Goal: Task Accomplishment & Management: Use online tool/utility

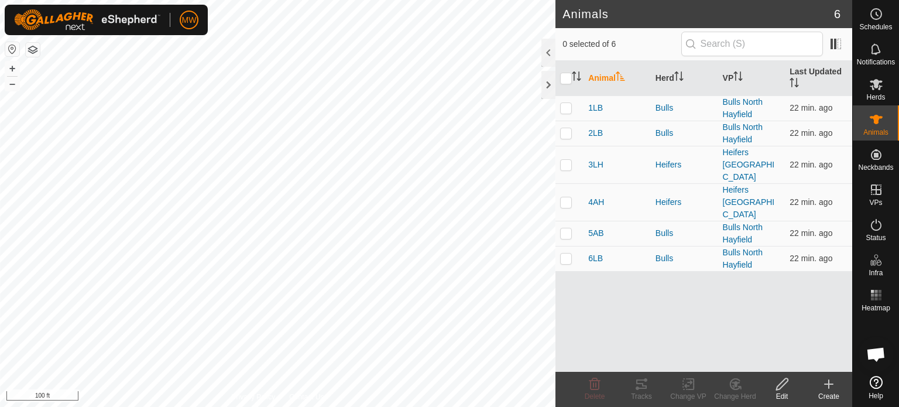
click at [556, 73] on th at bounding box center [570, 78] width 28 height 35
click at [564, 74] on input "checkbox" at bounding box center [566, 79] width 12 height 12
checkbox input "true"
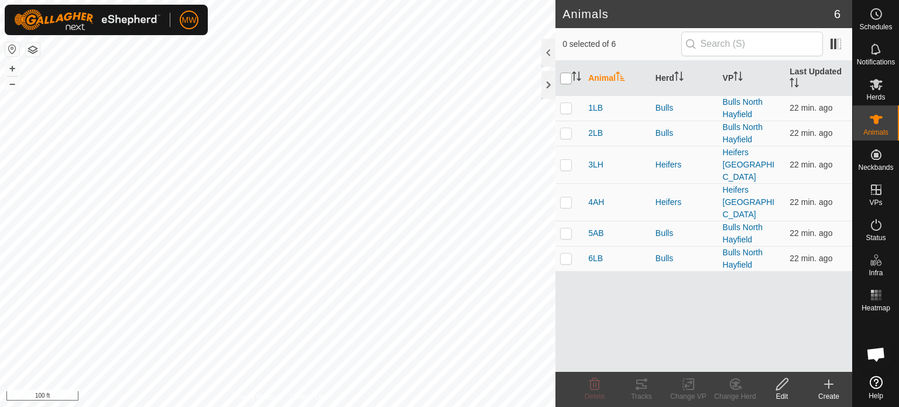
checkbox input "true"
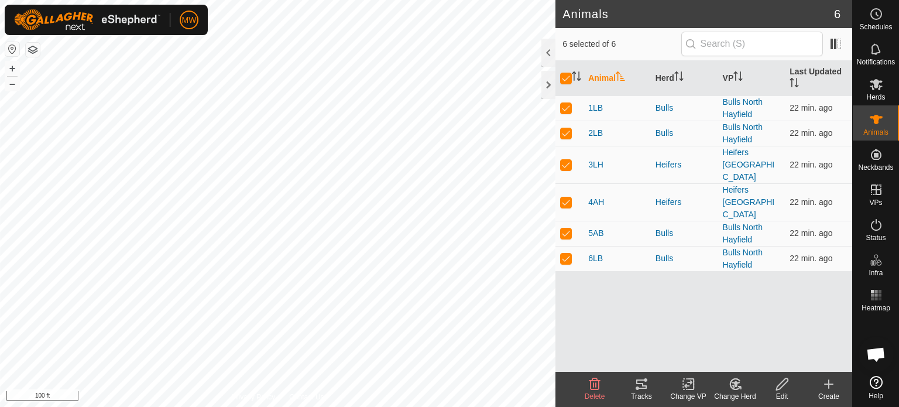
click at [639, 376] on div "Tracks" at bounding box center [641, 389] width 47 height 35
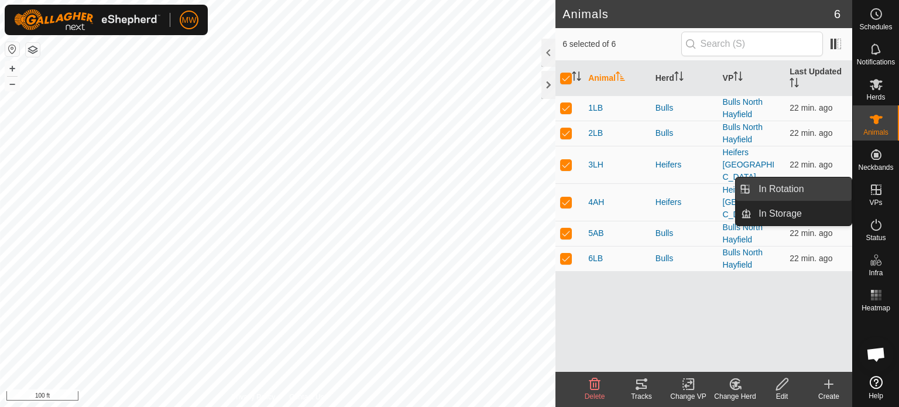
click at [760, 191] on link "In Rotation" at bounding box center [802, 188] width 100 height 23
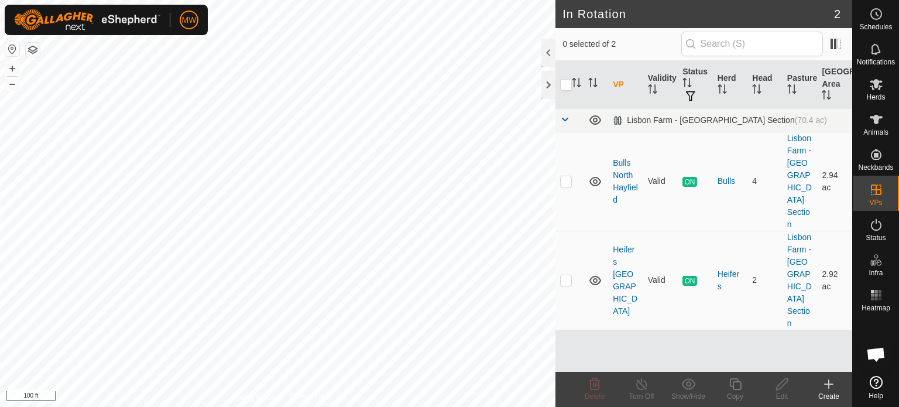
click at [832, 392] on div "Create" at bounding box center [829, 396] width 47 height 11
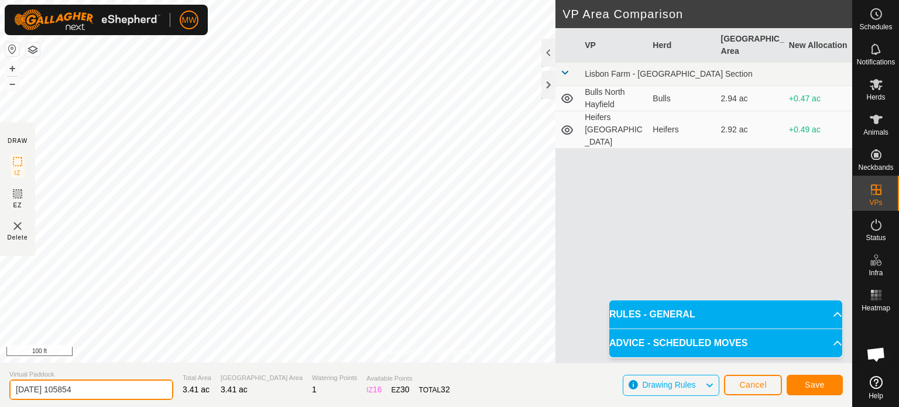
click at [131, 393] on input "[DATE] 105854" at bounding box center [91, 389] width 164 height 20
click at [1, 361] on div "Privacy Policy Contact Us + – ⇧ i 100 ft DRAW IZ EZ Delete VP Area Comparison V…" at bounding box center [426, 203] width 852 height 407
type input "Bulls - [GEOGRAPHIC_DATA]"
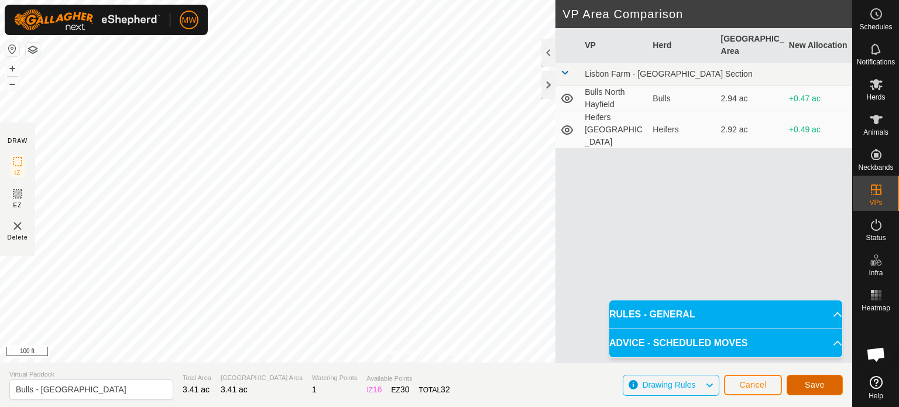
click at [796, 390] on button "Save" at bounding box center [815, 385] width 56 height 20
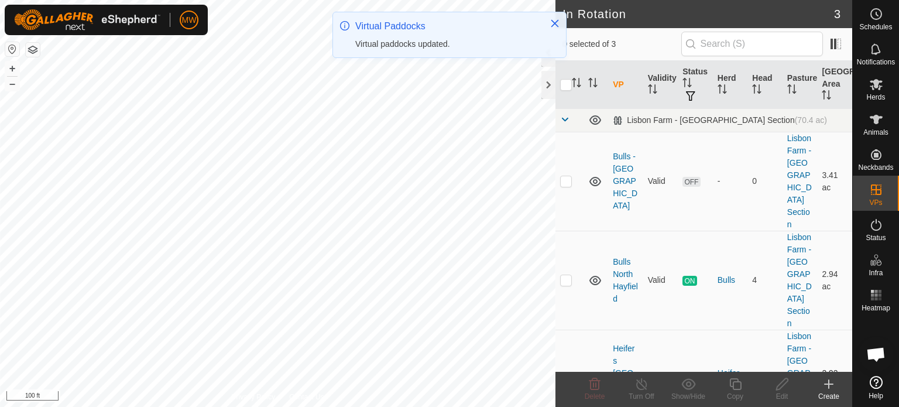
click at [572, 330] on td at bounding box center [570, 379] width 28 height 99
checkbox input "true"
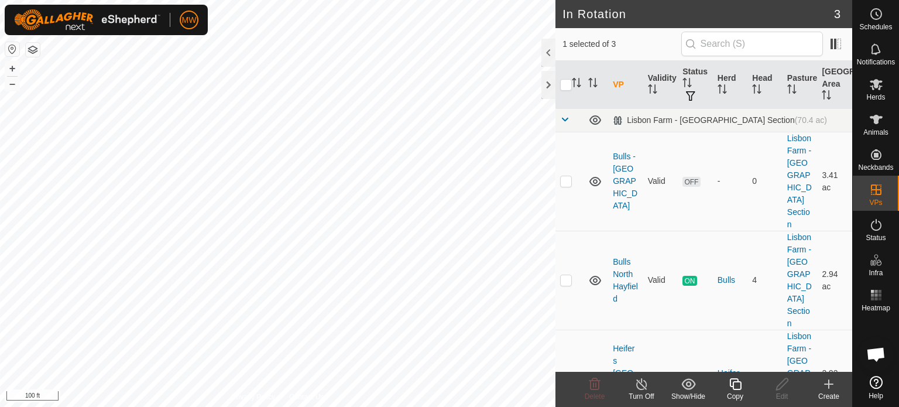
click at [728, 383] on icon at bounding box center [735, 384] width 15 height 14
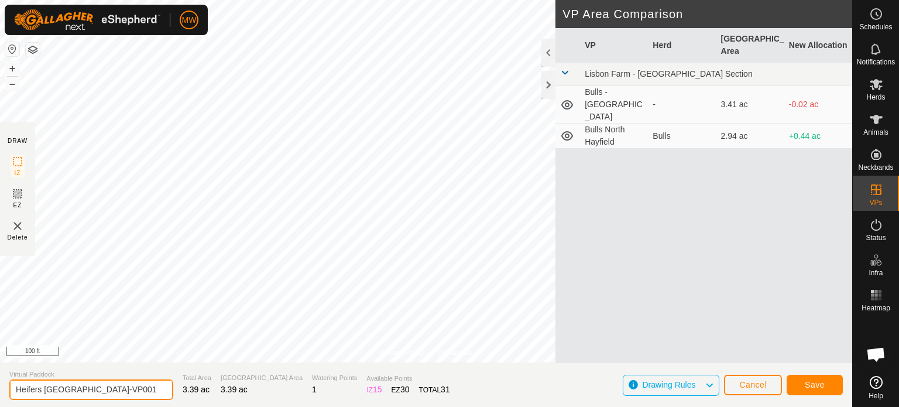
drag, startPoint x: 138, startPoint y: 390, endPoint x: 97, endPoint y: 393, distance: 41.7
click at [97, 393] on input "Heifers [GEOGRAPHIC_DATA]-VP001" at bounding box center [91, 389] width 164 height 20
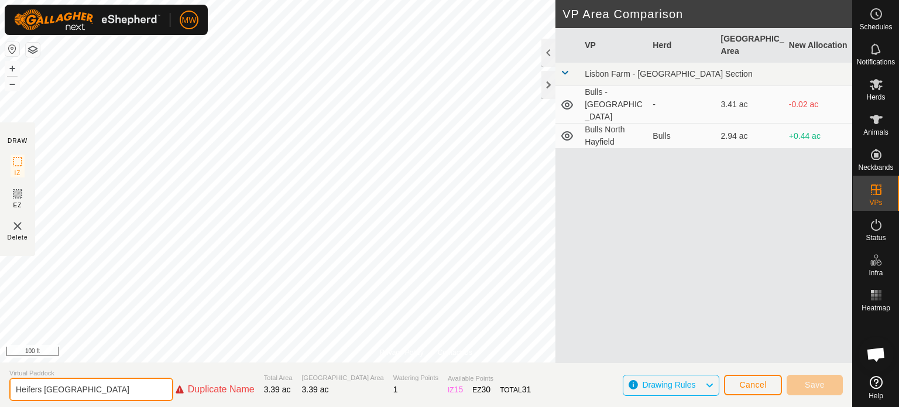
click at [45, 389] on input "Heifers [GEOGRAPHIC_DATA]" at bounding box center [91, 389] width 164 height 23
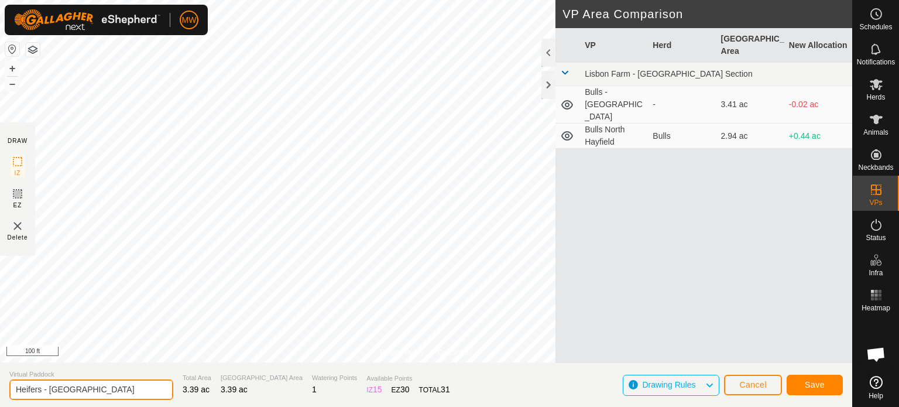
type input "Heifers - [GEOGRAPHIC_DATA]"
click at [812, 391] on button "Save" at bounding box center [815, 385] width 56 height 20
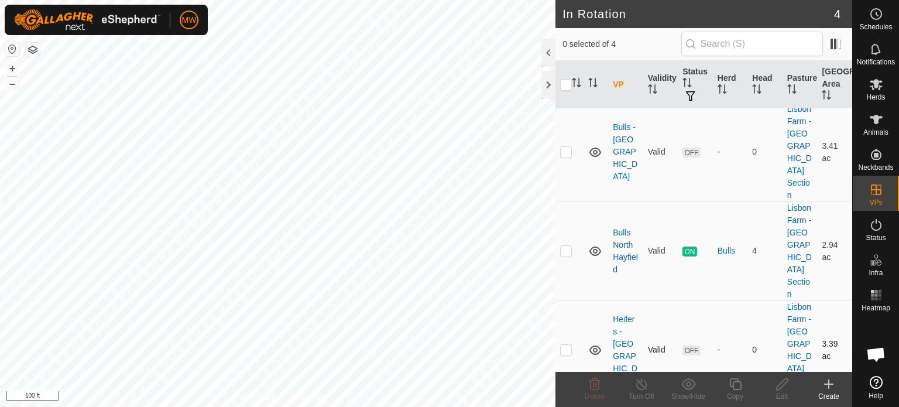
scroll to position [56, 0]
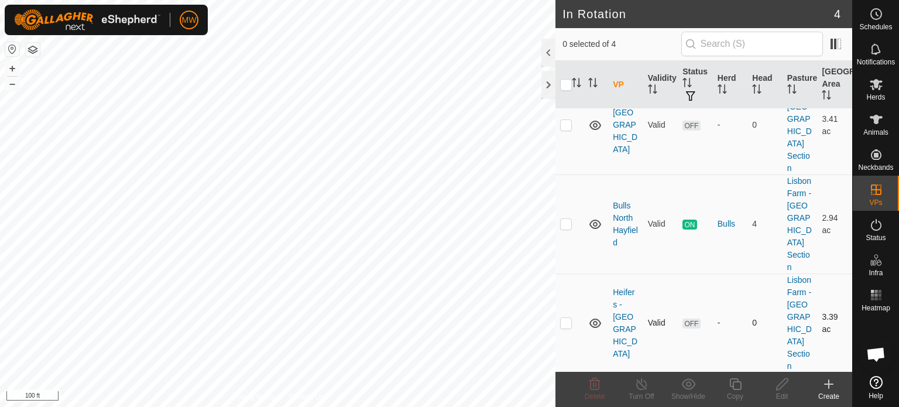
click at [591, 318] on icon at bounding box center [596, 322] width 12 height 9
click at [597, 316] on icon at bounding box center [595, 323] width 14 height 14
click at [572, 273] on td at bounding box center [570, 322] width 28 height 99
checkbox input "false"
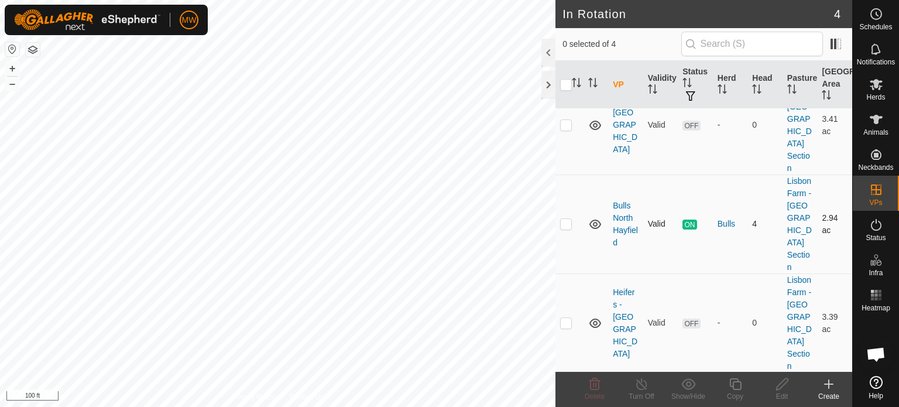
click at [561, 219] on p-checkbox at bounding box center [566, 223] width 12 height 9
checkbox input "false"
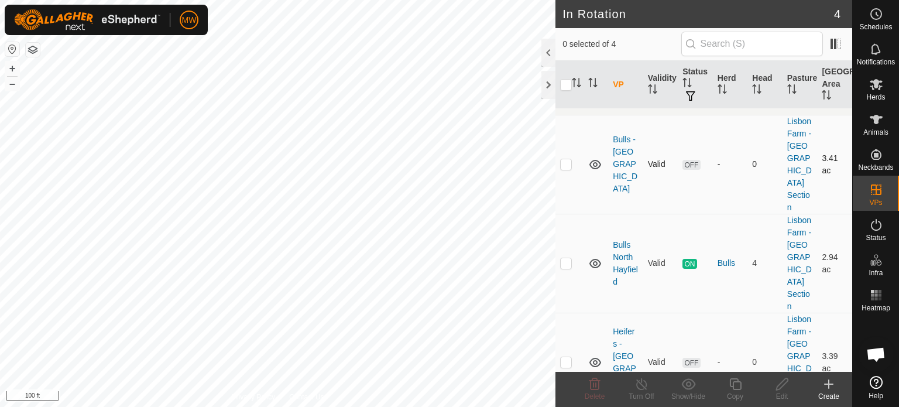
scroll to position [0, 0]
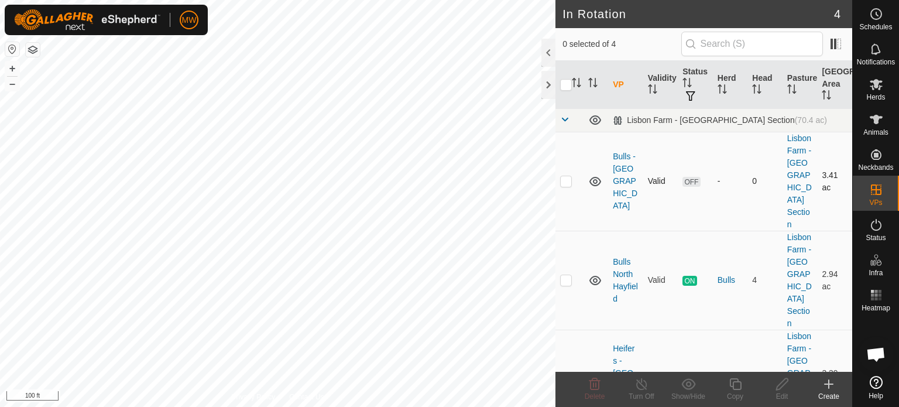
click at [569, 176] on p-checkbox at bounding box center [566, 180] width 12 height 9
checkbox input "false"
click at [866, 131] on span "Animals" at bounding box center [876, 132] width 25 height 7
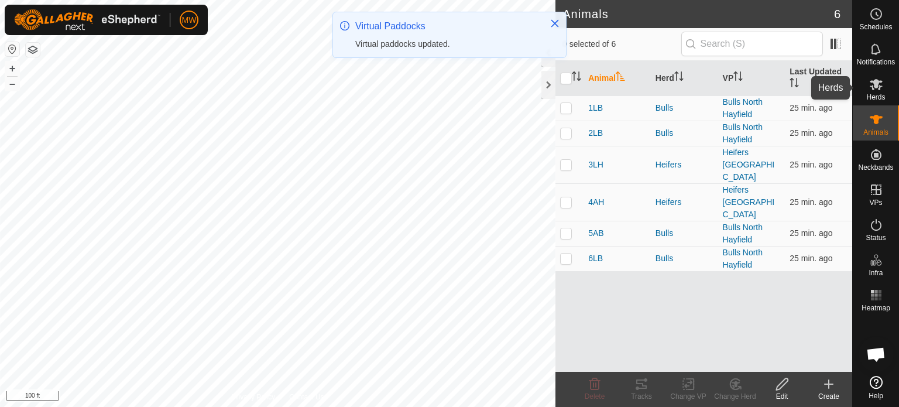
click at [869, 97] on span "Herds" at bounding box center [875, 97] width 19 height 7
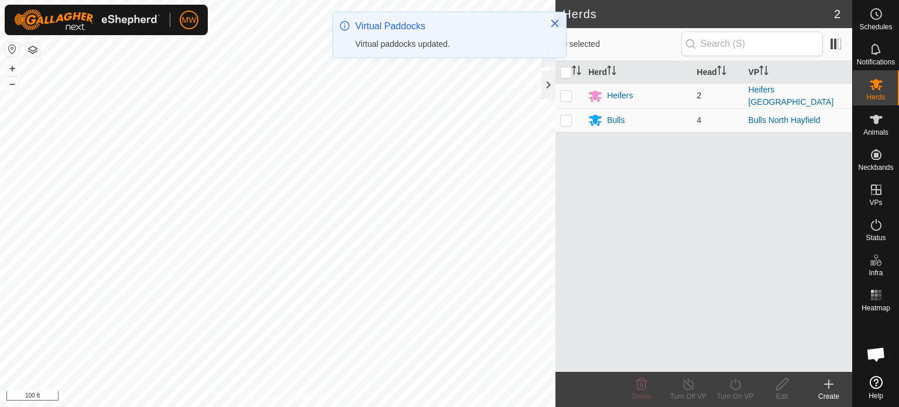
click at [569, 87] on td at bounding box center [570, 95] width 28 height 25
checkbox input "true"
click at [740, 386] on icon at bounding box center [735, 384] width 15 height 14
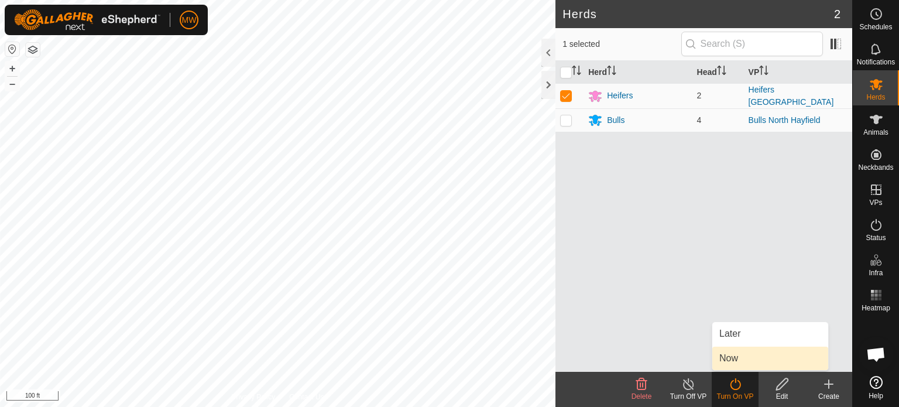
click at [739, 357] on link "Now" at bounding box center [770, 358] width 116 height 23
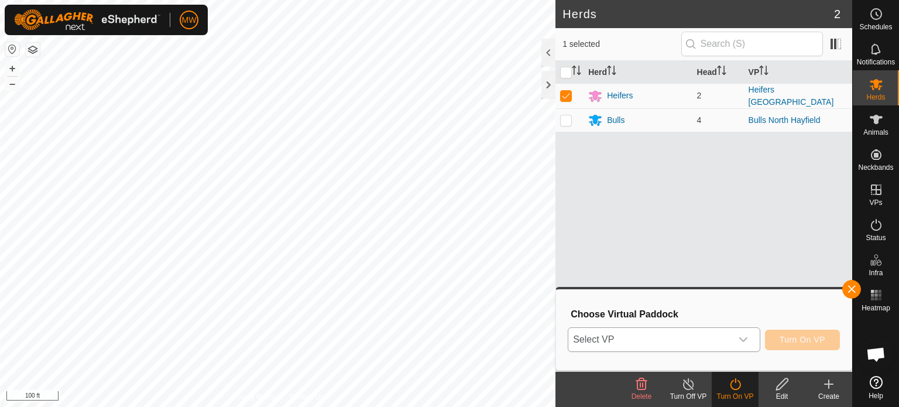
click at [640, 346] on span "Select VP" at bounding box center [649, 339] width 163 height 23
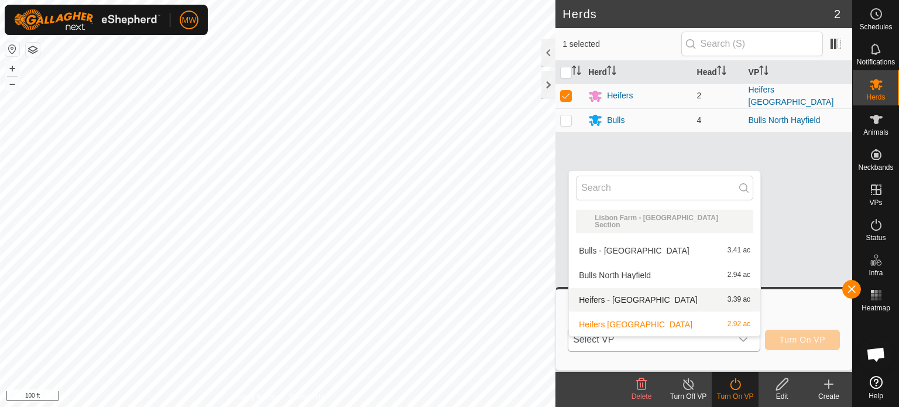
click at [635, 294] on li "Heifers - [GEOGRAPHIC_DATA] 3.39 ac" at bounding box center [664, 299] width 191 height 23
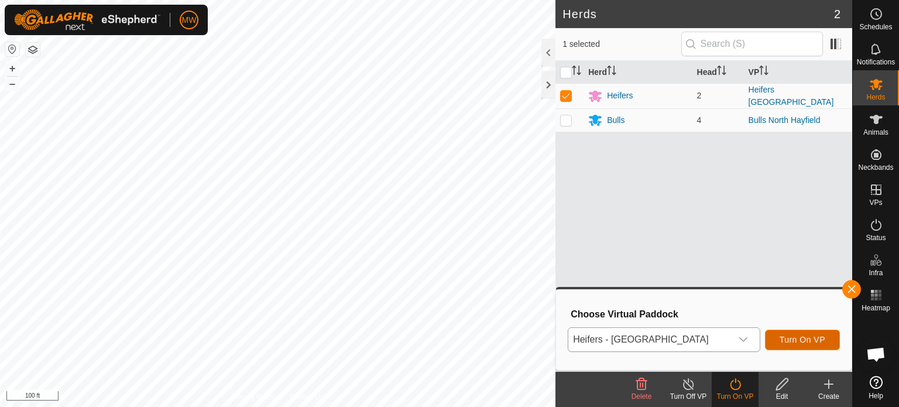
click at [821, 341] on span "Turn On VP" at bounding box center [803, 339] width 46 height 9
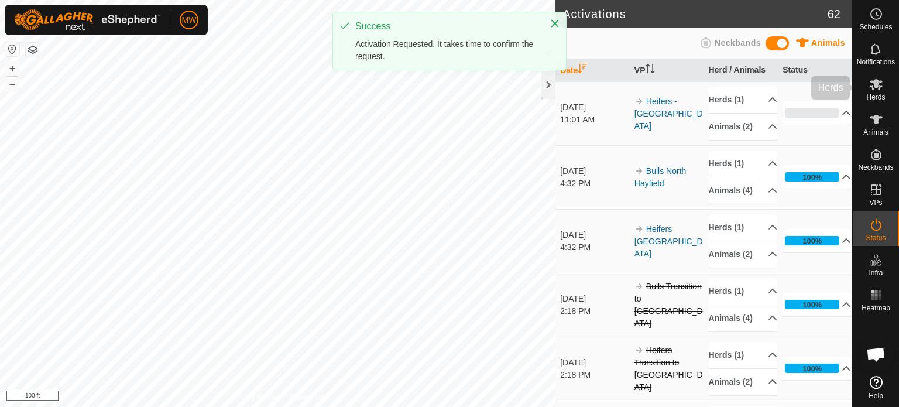
click at [873, 83] on icon at bounding box center [876, 84] width 13 height 11
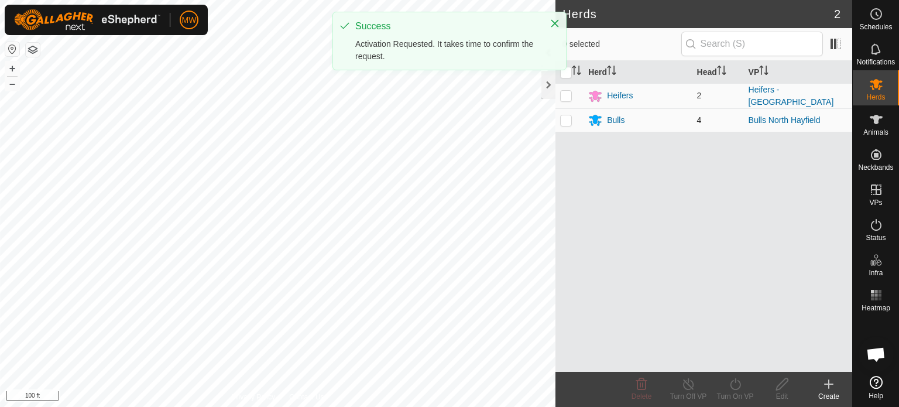
click at [564, 120] on p-checkbox at bounding box center [566, 119] width 12 height 9
checkbox input "true"
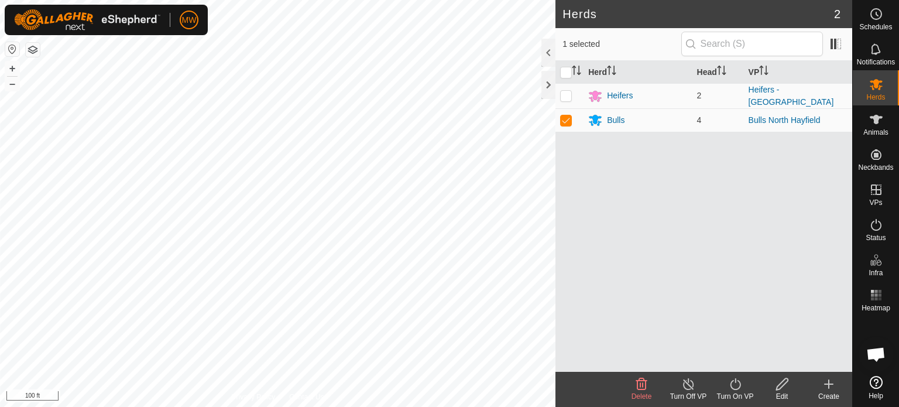
click at [738, 387] on icon at bounding box center [735, 384] width 15 height 14
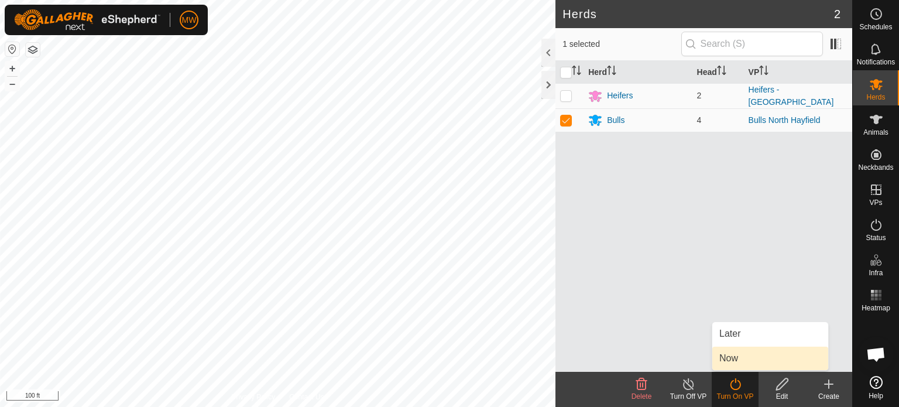
click at [741, 359] on link "Now" at bounding box center [770, 358] width 116 height 23
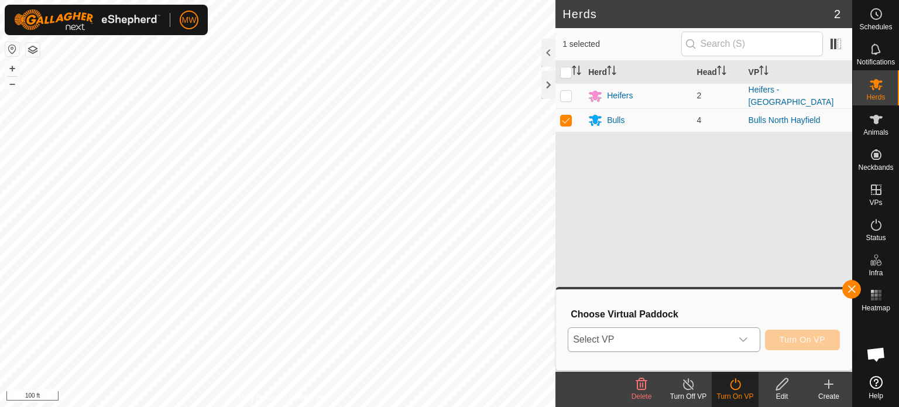
click at [637, 341] on span "Select VP" at bounding box center [649, 339] width 163 height 23
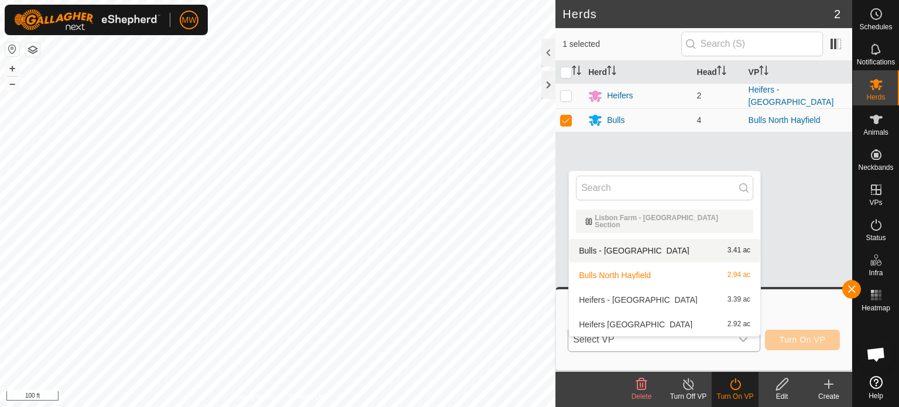
click at [638, 248] on li "Bulls - North Hayfield 3.41 ac" at bounding box center [664, 250] width 191 height 23
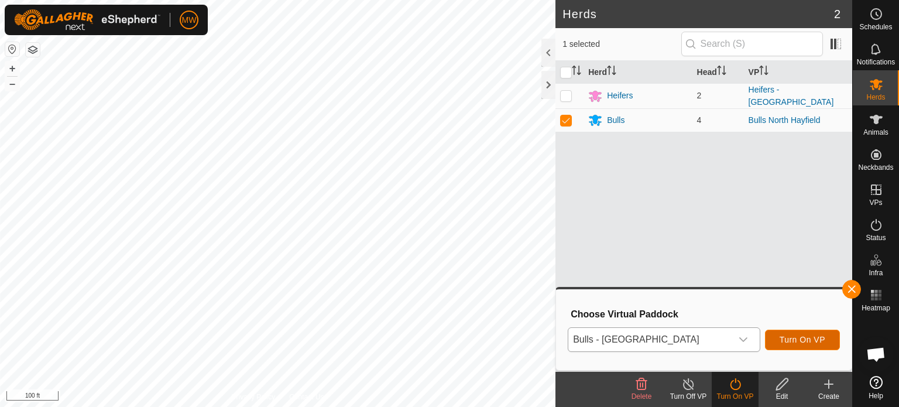
click at [803, 341] on span "Turn On VP" at bounding box center [803, 339] width 46 height 9
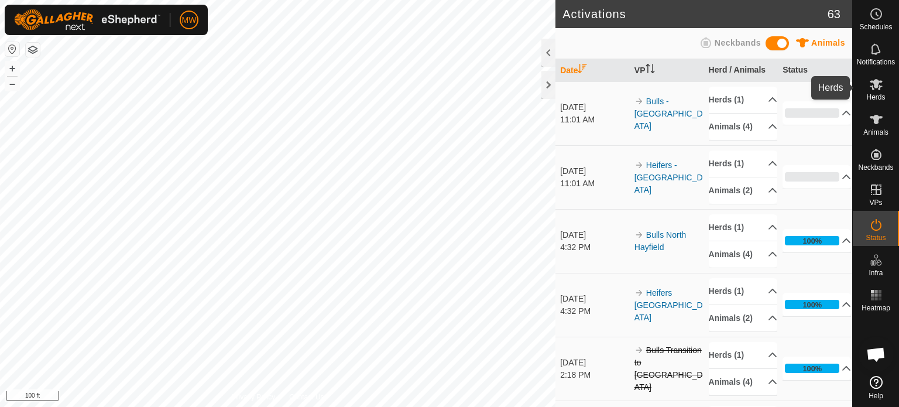
click at [871, 90] on icon at bounding box center [876, 84] width 14 height 14
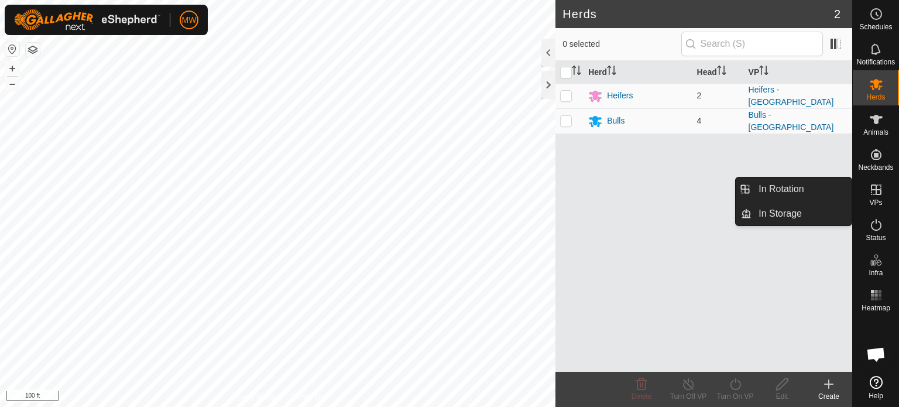
click at [866, 186] on es-virtualpaddocks-svg-icon at bounding box center [876, 189] width 21 height 19
click at [824, 186] on link "In Rotation" at bounding box center [802, 188] width 100 height 23
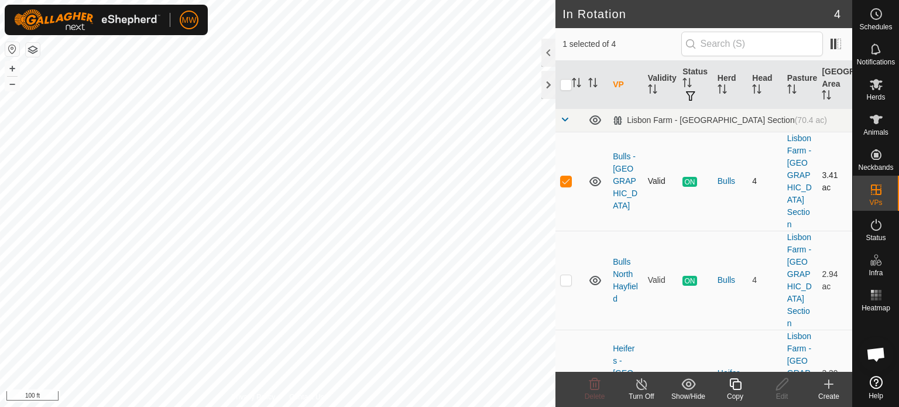
click at [563, 176] on p-checkbox at bounding box center [566, 180] width 12 height 9
checkbox input "false"
click at [870, 88] on icon at bounding box center [876, 84] width 14 height 14
